Goal: Check status: Check status

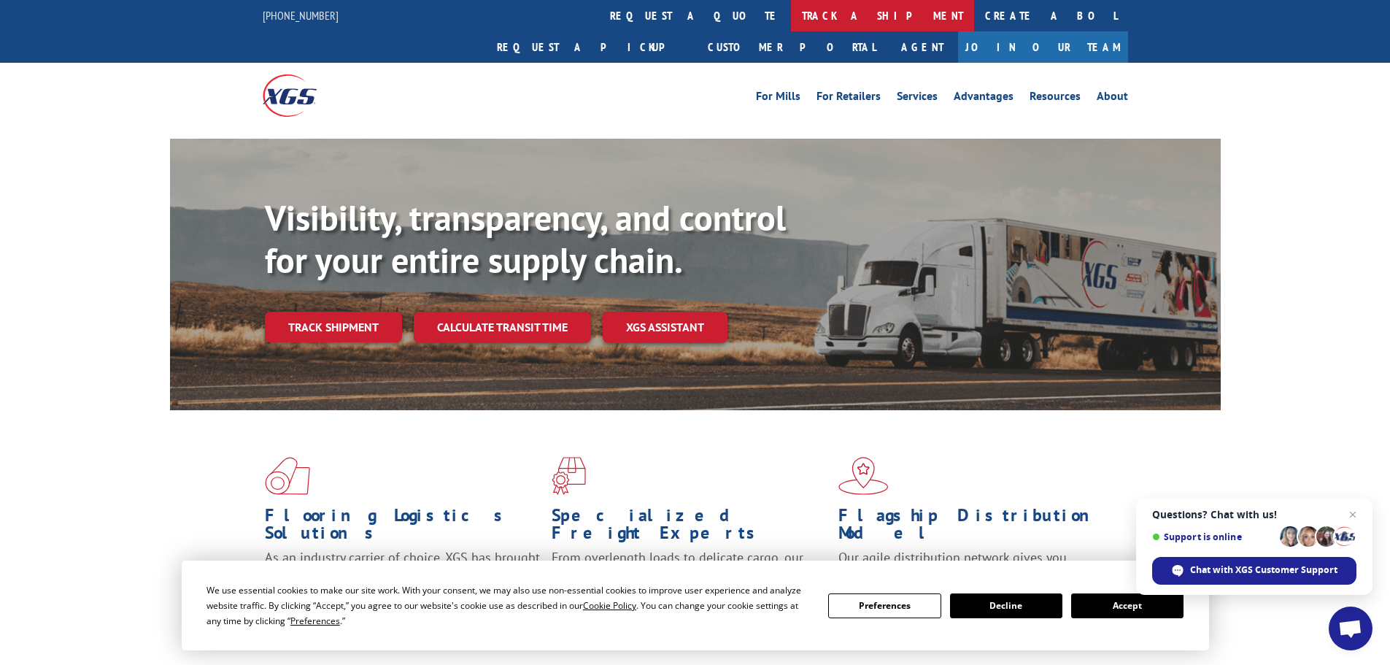
click at [791, 20] on link "track a shipment" at bounding box center [882, 15] width 183 height 31
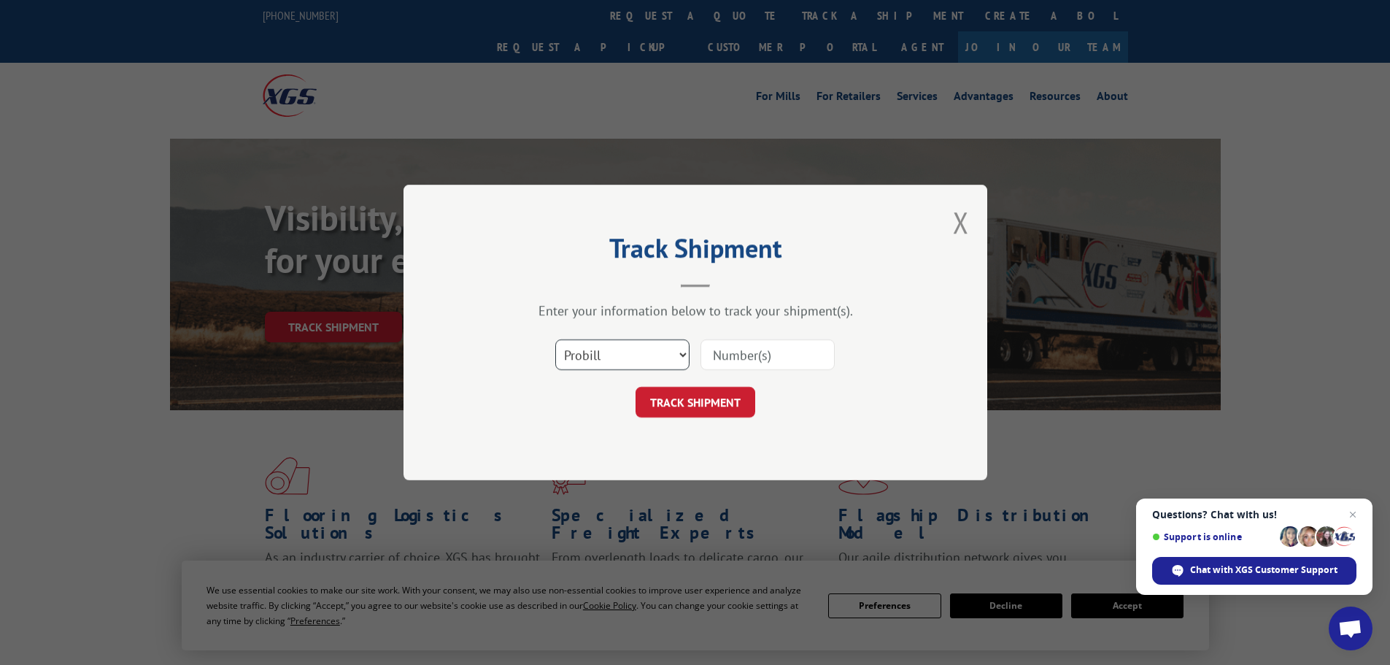
click at [643, 360] on select "Select category... Probill BOL PO" at bounding box center [622, 354] width 134 height 31
click at [555, 339] on select "Select category... Probill BOL PO" at bounding box center [622, 354] width 134 height 31
click at [639, 349] on select "Select category... Probill BOL PO" at bounding box center [622, 354] width 134 height 31
select select "probill"
click at [555, 339] on select "Select category... Probill BOL PO" at bounding box center [622, 354] width 134 height 31
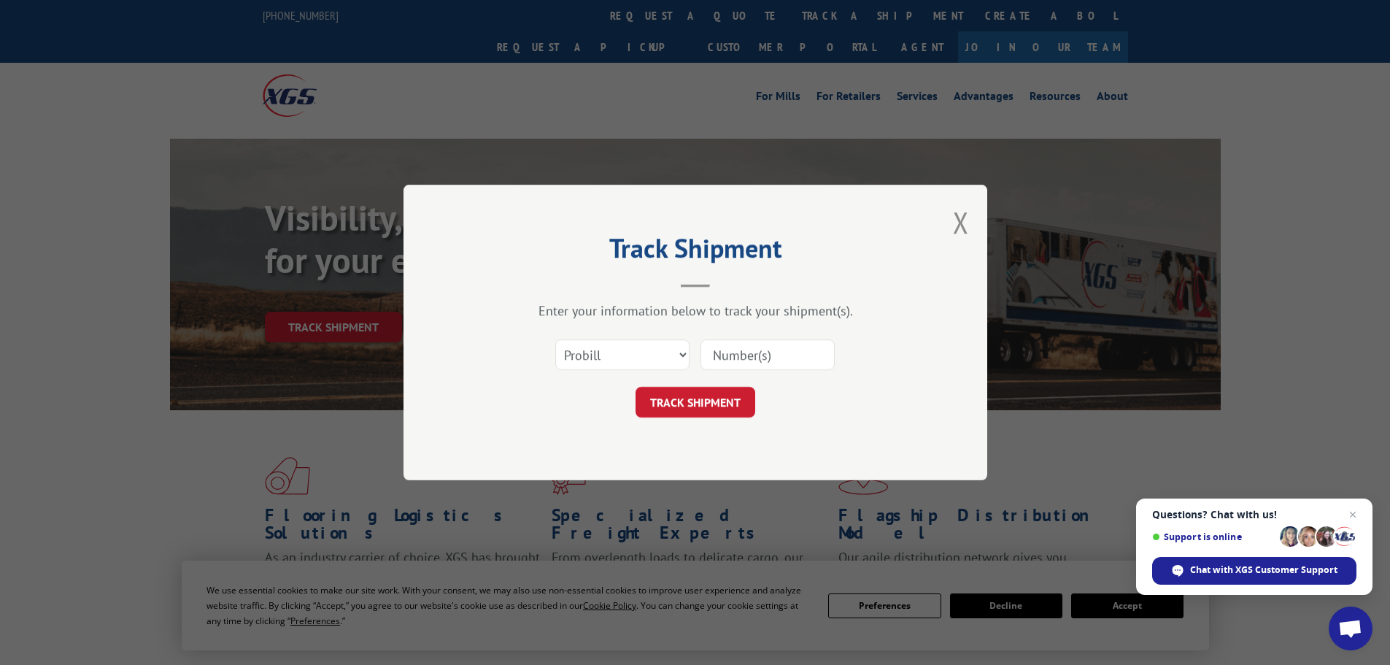
click at [713, 353] on input at bounding box center [768, 354] width 134 height 31
paste input "70863743-4"
click at [717, 352] on input "70863743-4" at bounding box center [768, 354] width 134 height 31
drag, startPoint x: 794, startPoint y: 353, endPoint x: 770, endPoint y: 347, distance: 25.0
click at [770, 347] on input "70863743-4" at bounding box center [768, 354] width 134 height 31
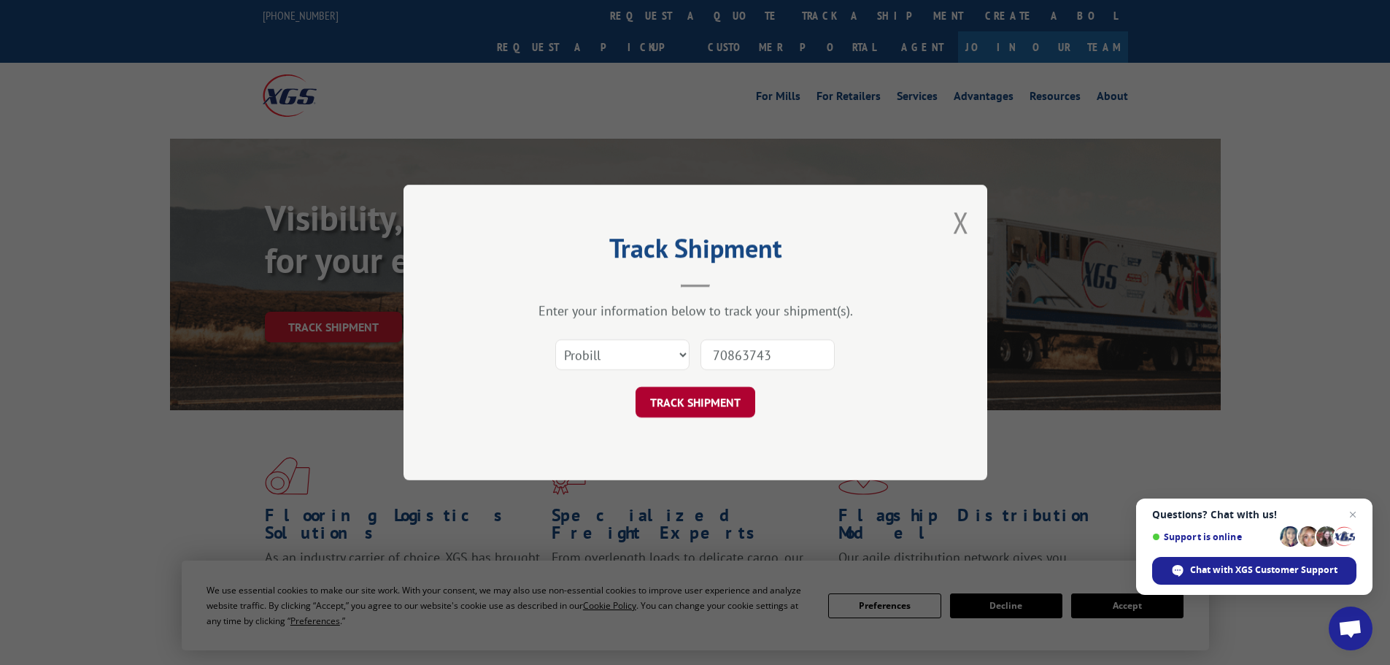
type input "70863743"
click at [673, 397] on button "TRACK SHIPMENT" at bounding box center [696, 402] width 120 height 31
